Goal: Task Accomplishment & Management: Manage account settings

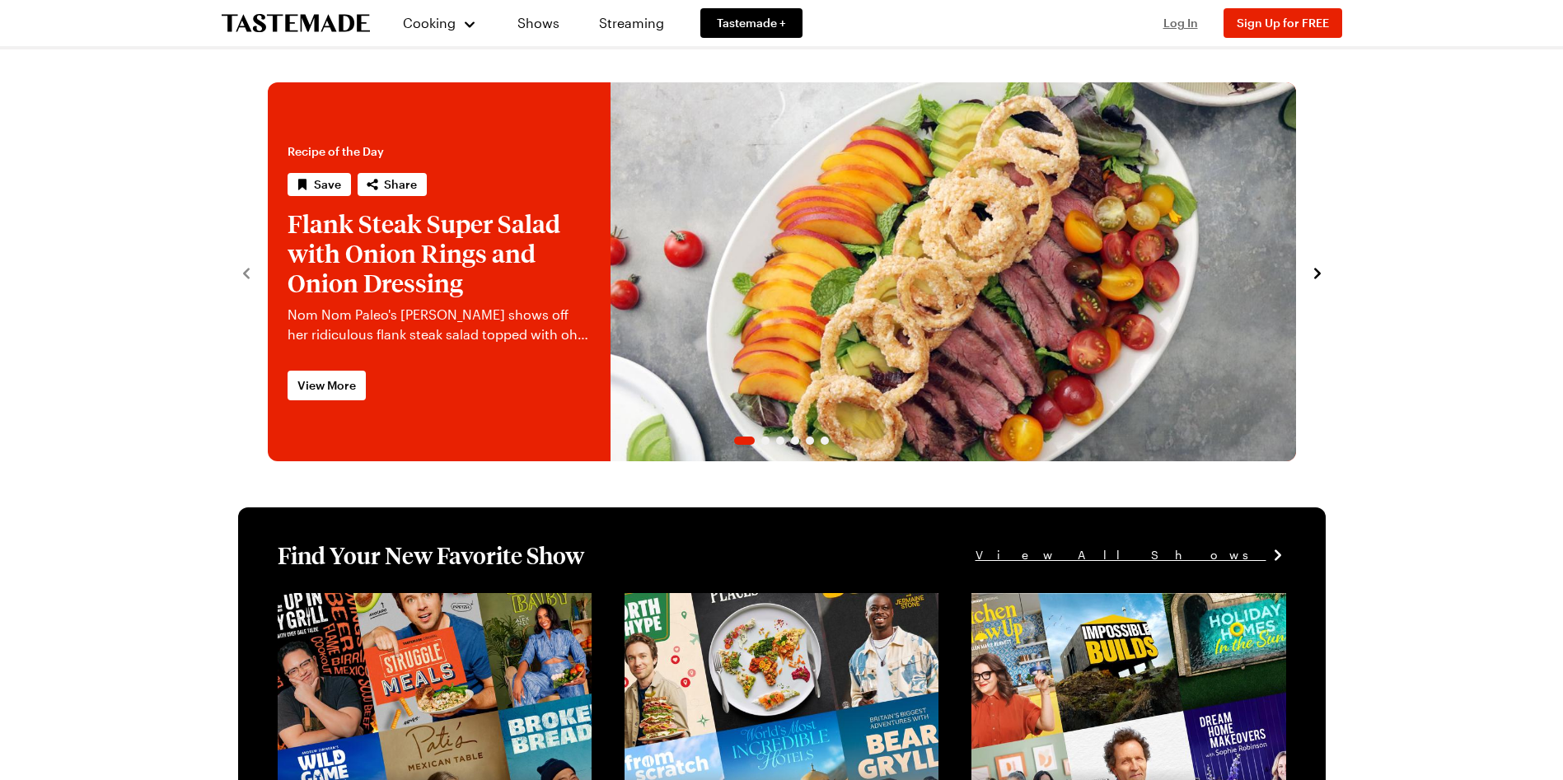
click at [1176, 21] on span "Log In" at bounding box center [1180, 23] width 35 height 14
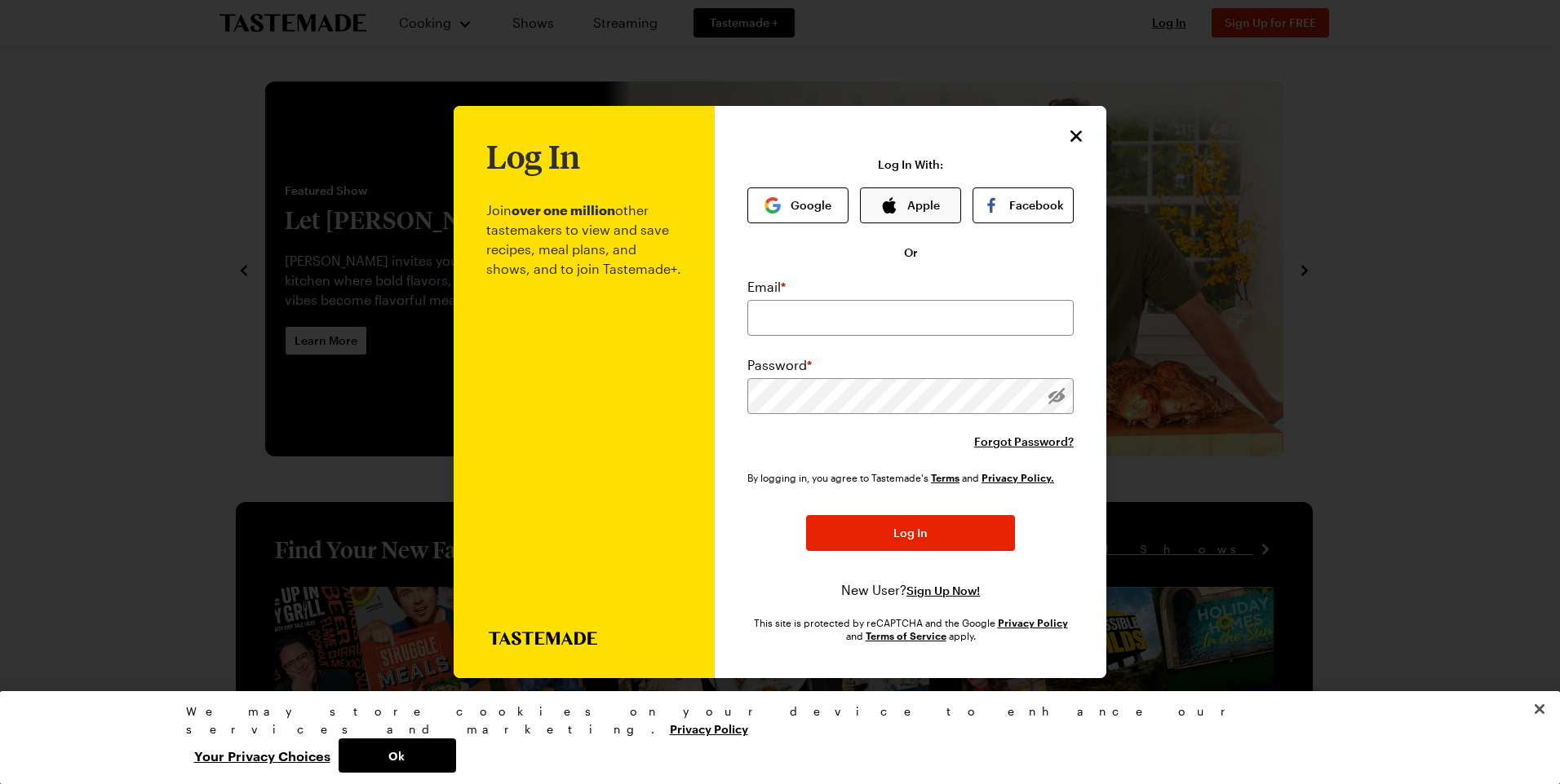
click at [900, 197] on button "Apple" at bounding box center [910, 205] width 101 height 36
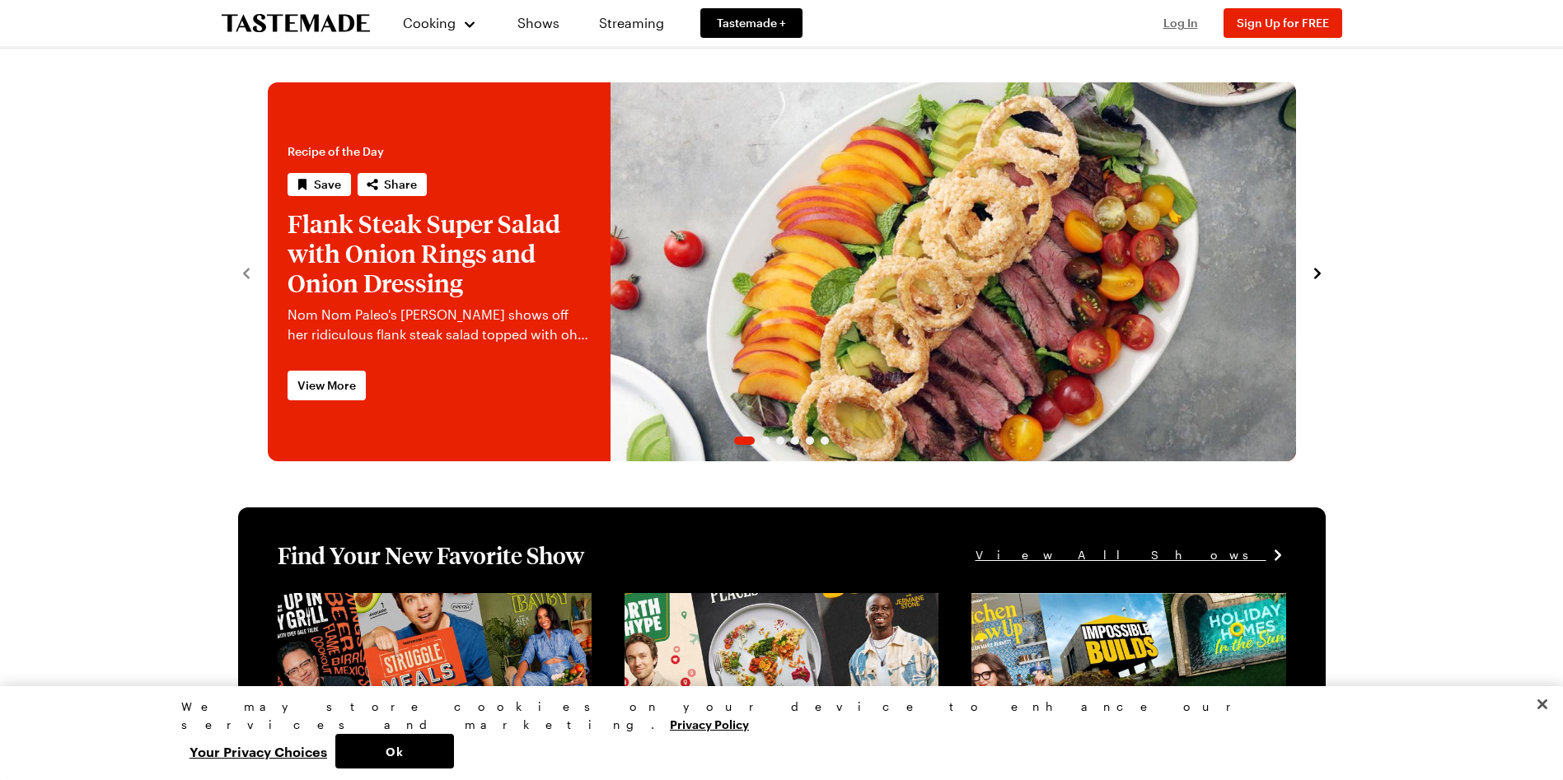
click at [1182, 25] on span "Log In" at bounding box center [1180, 23] width 35 height 14
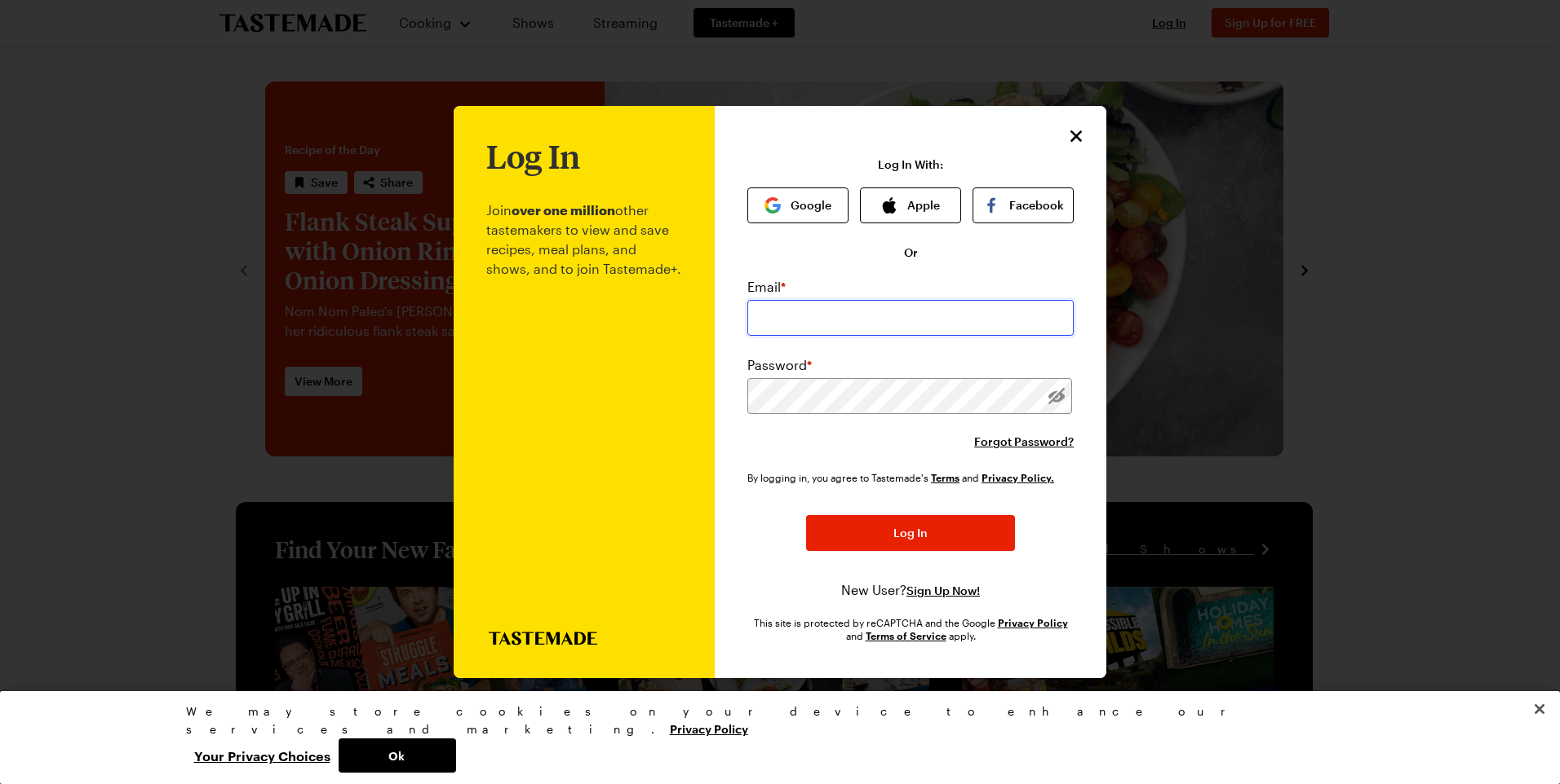
click at [832, 317] on input "email" at bounding box center [910, 318] width 326 height 36
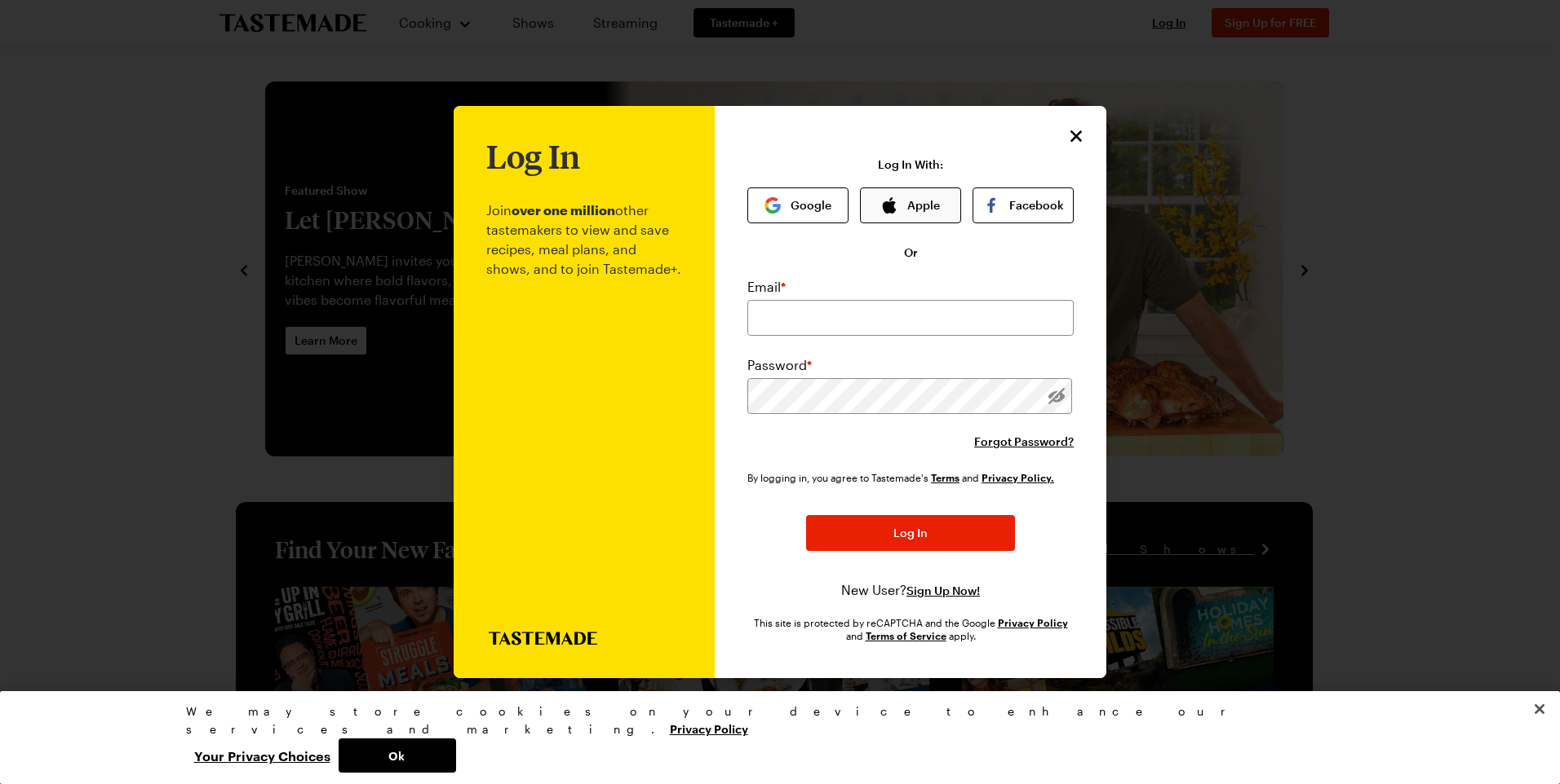
click at [932, 204] on button "Apple" at bounding box center [910, 205] width 101 height 36
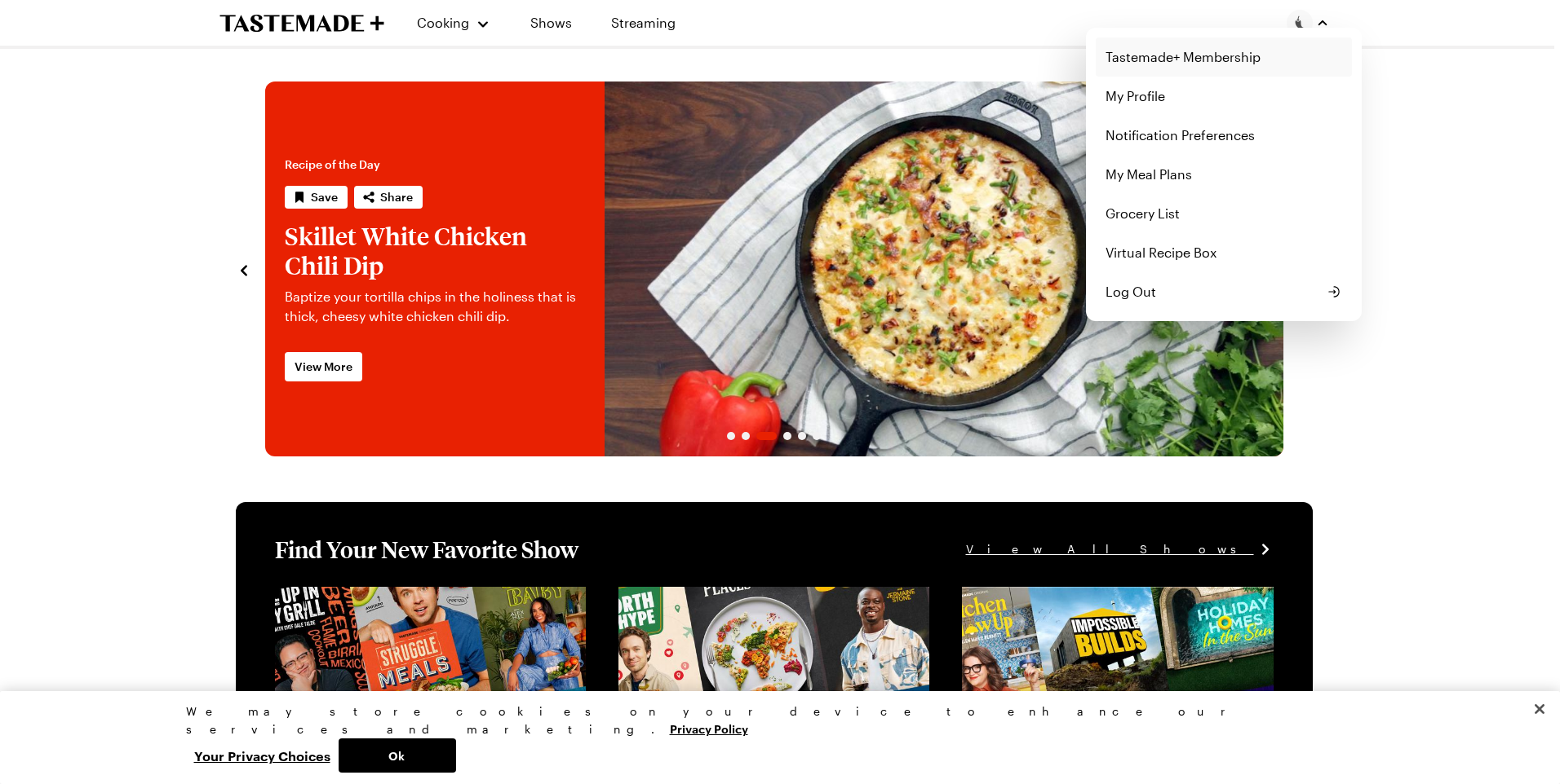
click at [1229, 56] on link "Tastemade+ Membership" at bounding box center [1223, 57] width 257 height 40
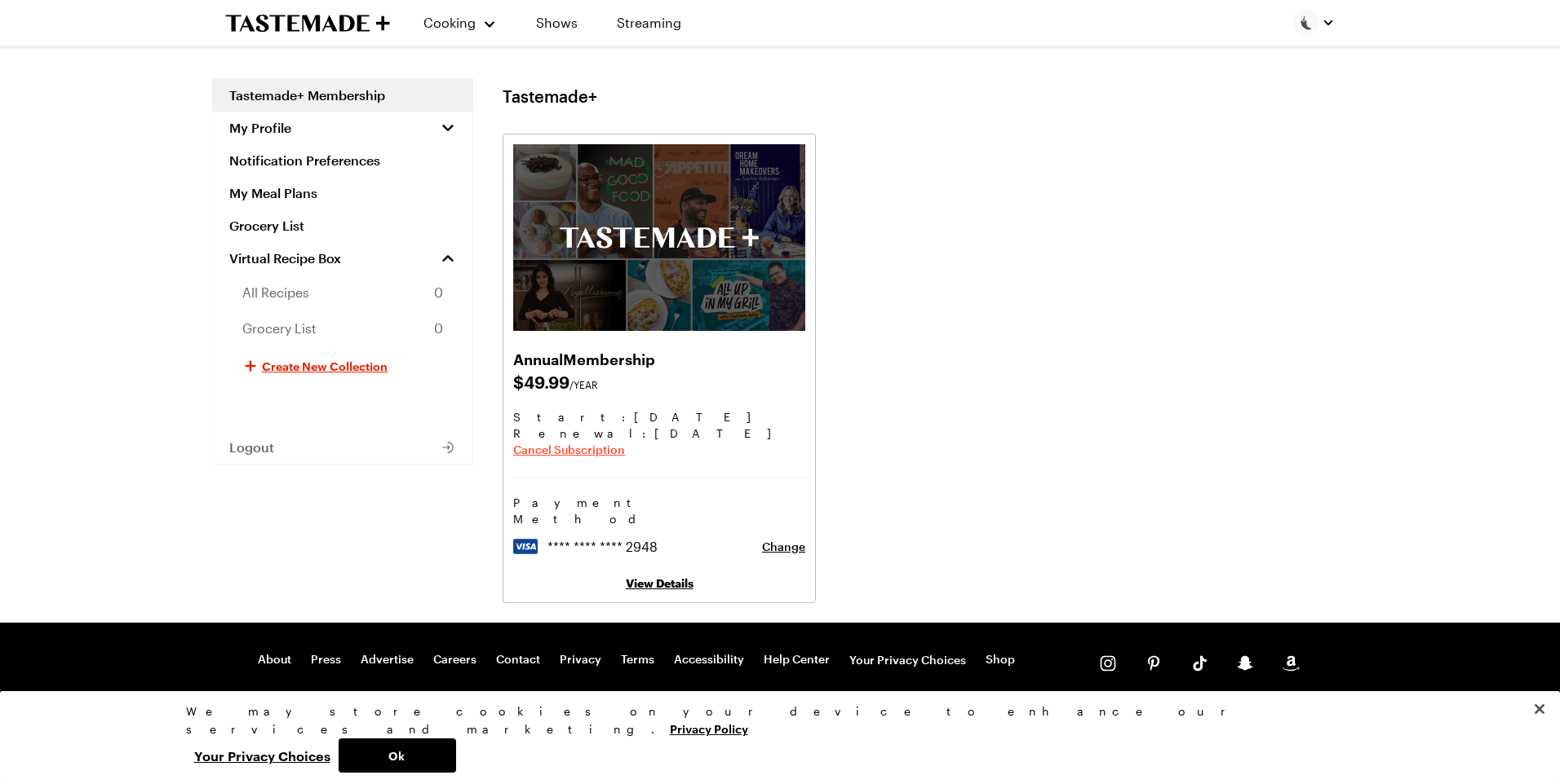
click at [591, 446] on span "Cancel Subscription" at bounding box center [569, 449] width 112 height 16
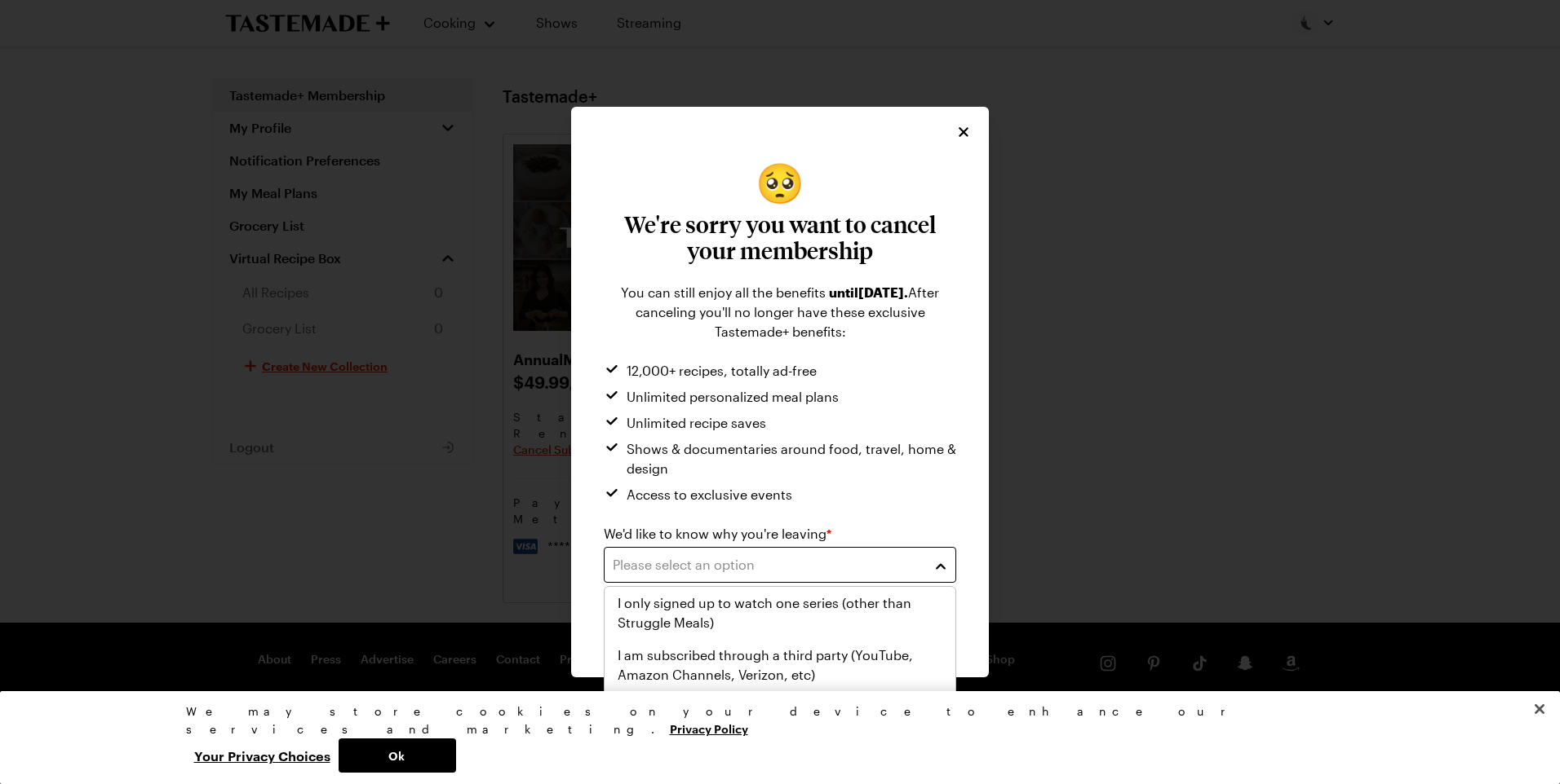
click at [938, 562] on button "Please select an option" at bounding box center [780, 565] width 353 height 36
click at [825, 664] on div "I'm not cooking as much anymore" at bounding box center [780, 662] width 325 height 20
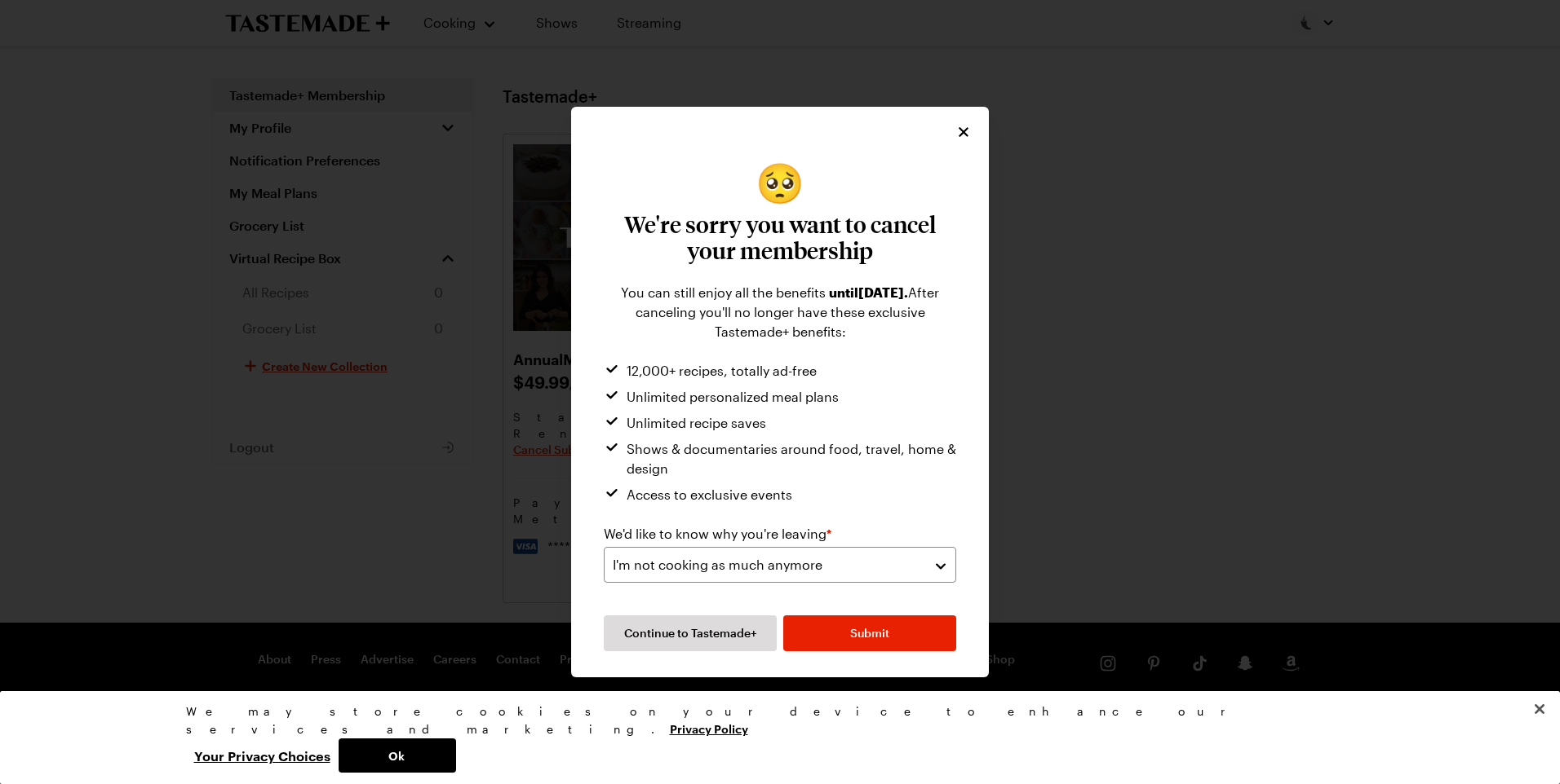
click at [825, 664] on div "🥺 We're sorry you want to cancel your membership You can still enjoy all the be…" at bounding box center [780, 392] width 418 height 571
click at [869, 632] on span "Submit" at bounding box center [870, 634] width 40 height 16
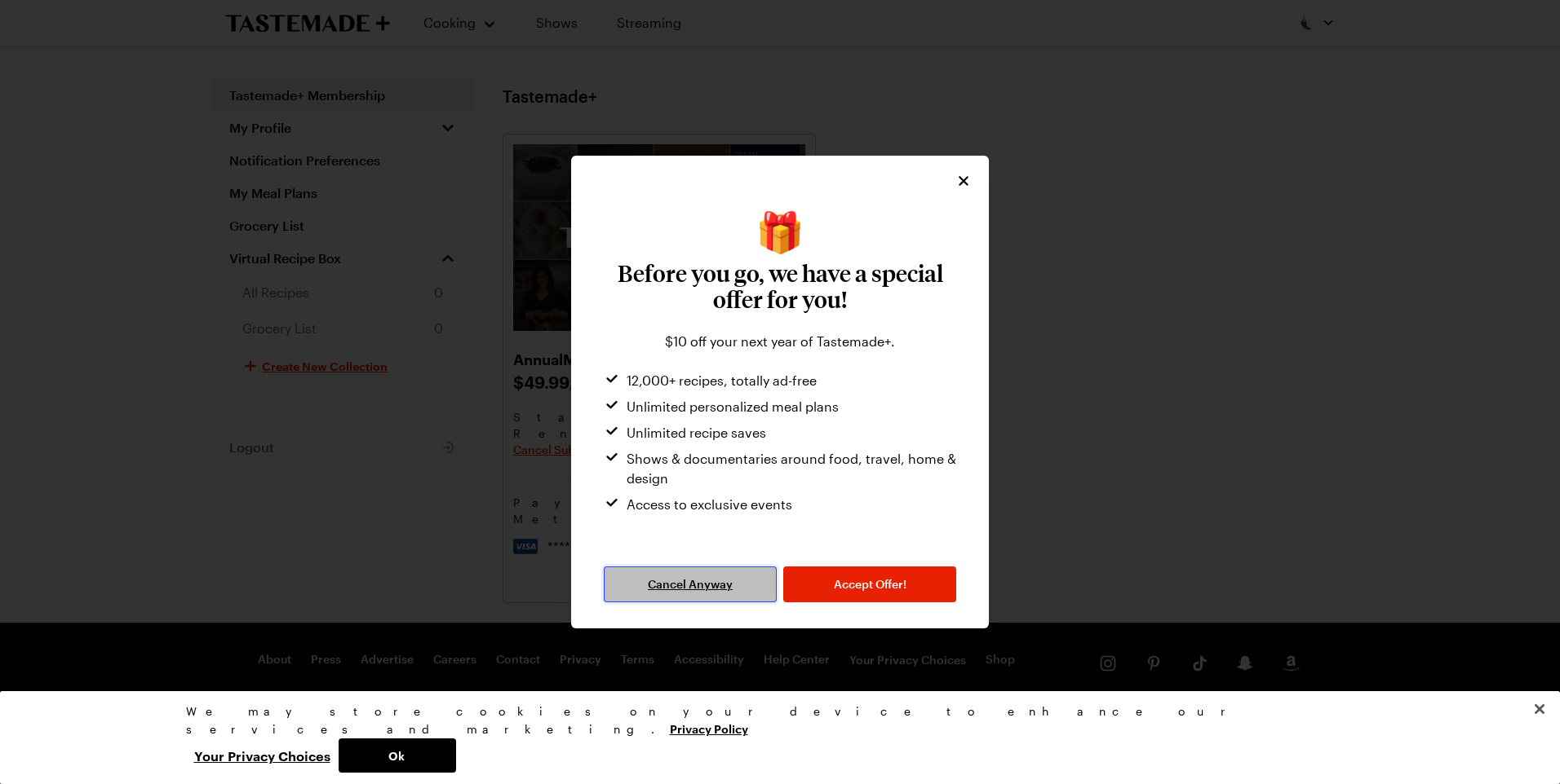
click at [691, 583] on span "Cancel Anyway" at bounding box center [690, 584] width 85 height 16
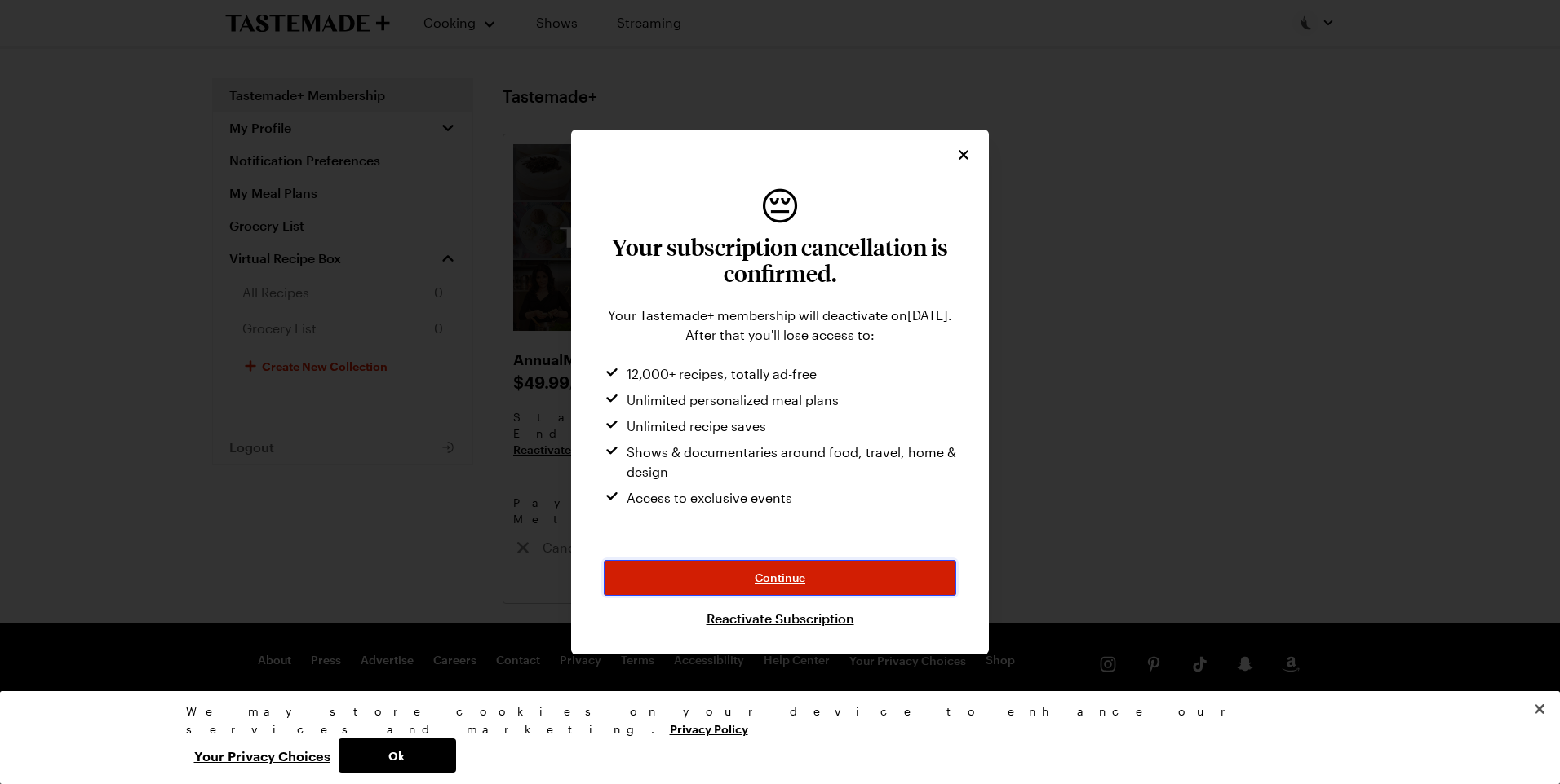
click at [788, 571] on span "Continue" at bounding box center [780, 578] width 51 height 16
